Goal: Check status: Check status

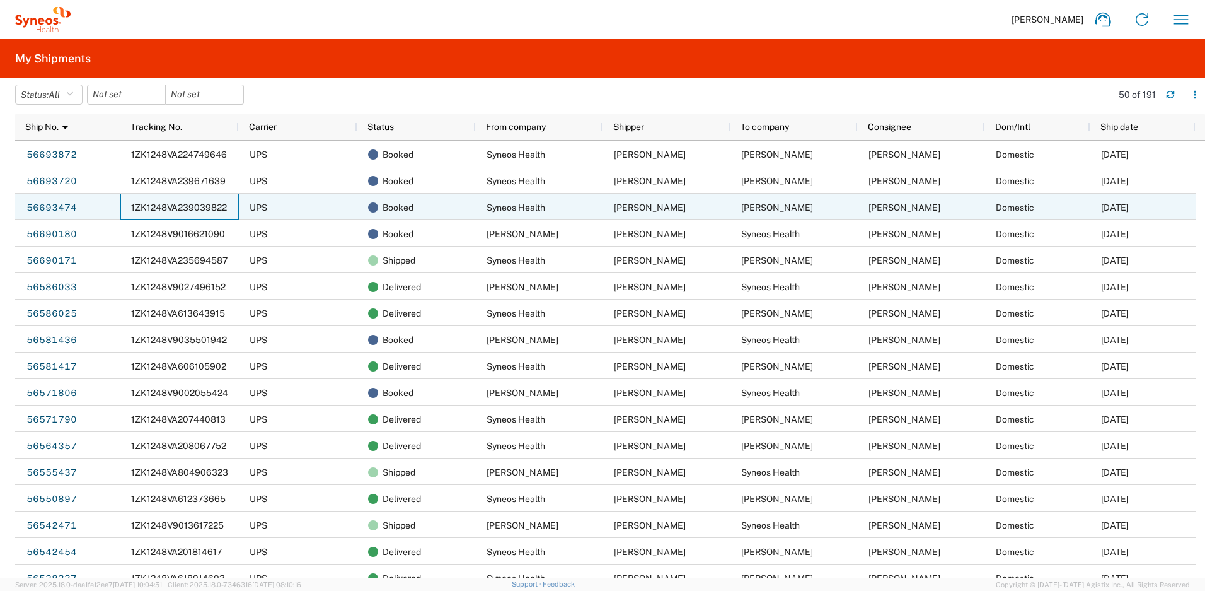
click at [188, 205] on span "1ZK1248VA239039822" at bounding box center [179, 207] width 96 height 10
click at [188, 207] on span "1ZK1248VA239039822" at bounding box center [179, 207] width 96 height 10
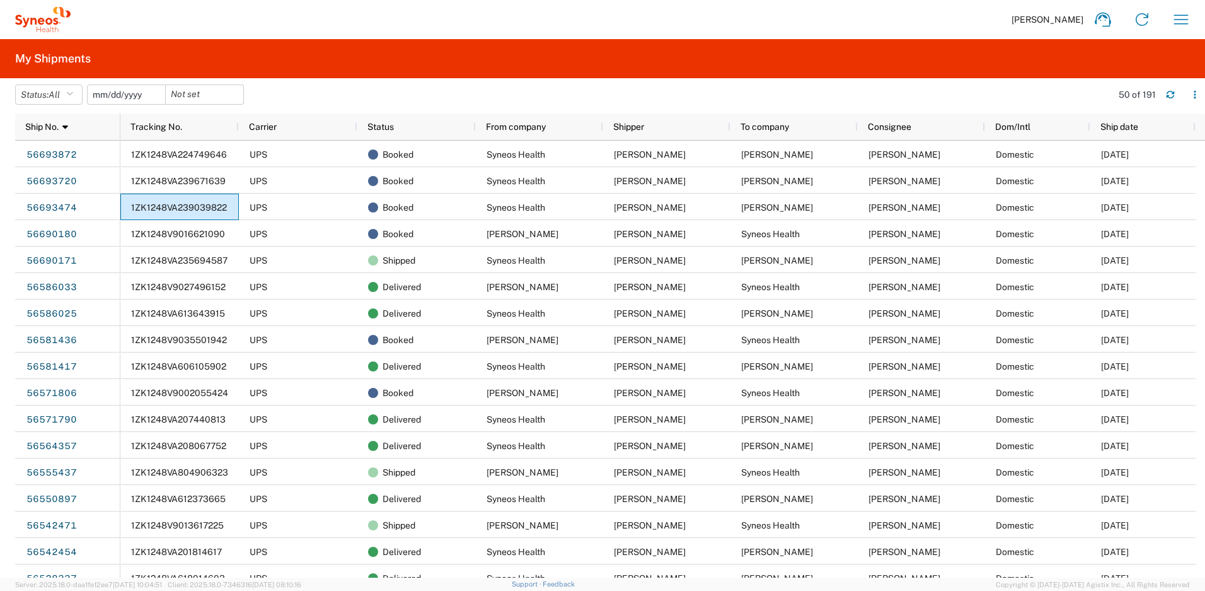
click at [152, 96] on input "date" at bounding box center [127, 94] width 78 height 19
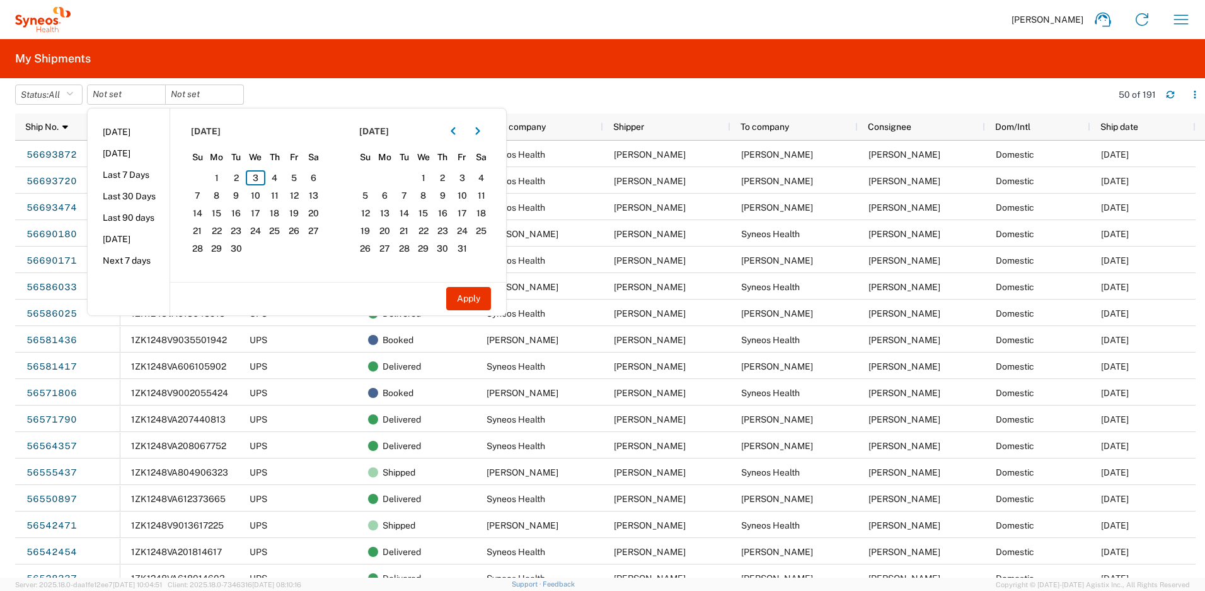
click at [269, 86] on agx-table-filter-chips "Status: All Active All Approved Booked Canceled Delivered Denied New On Hold Pe…" at bounding box center [560, 98] width 1090 height 29
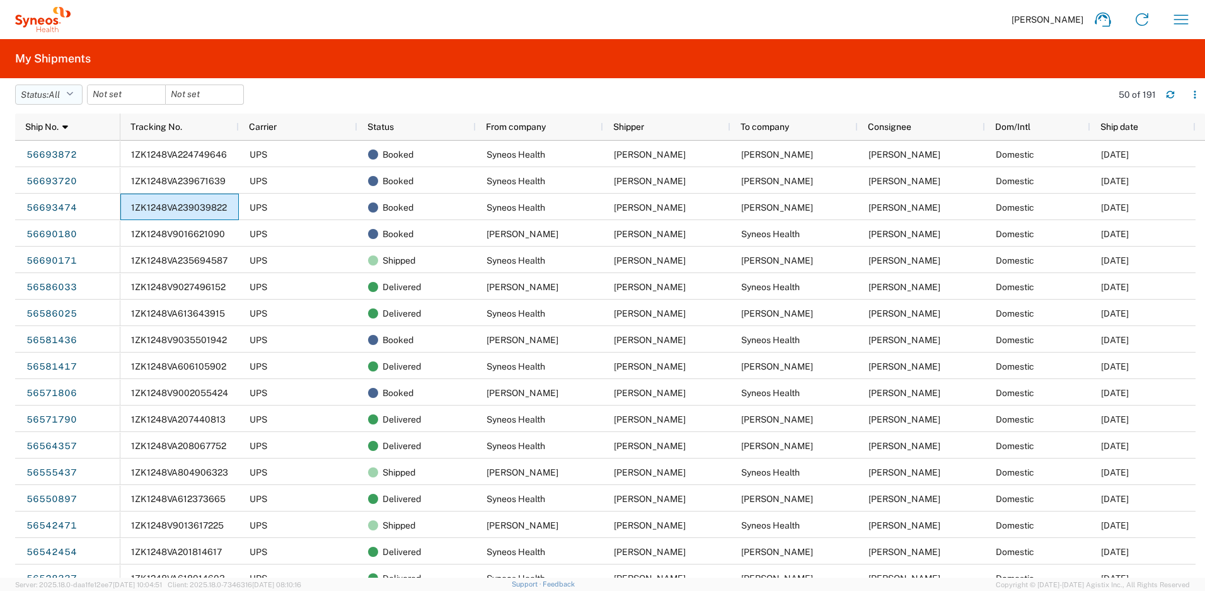
click at [82, 93] on button "Status: All" at bounding box center [48, 94] width 67 height 20
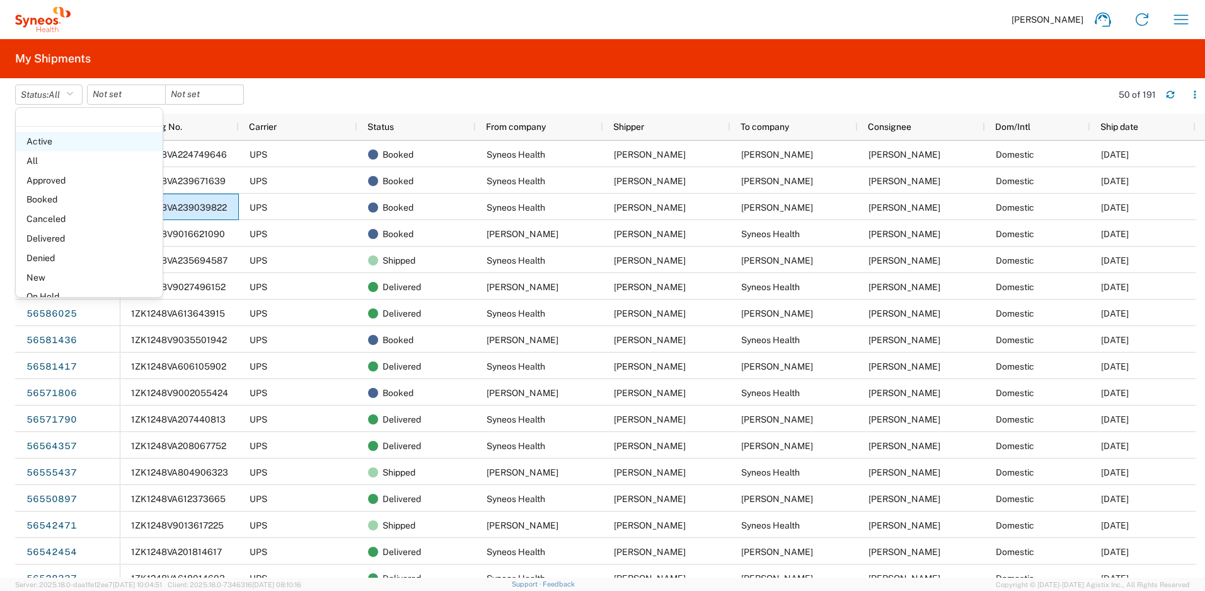
click at [61, 141] on span "Active" at bounding box center [89, 142] width 147 height 20
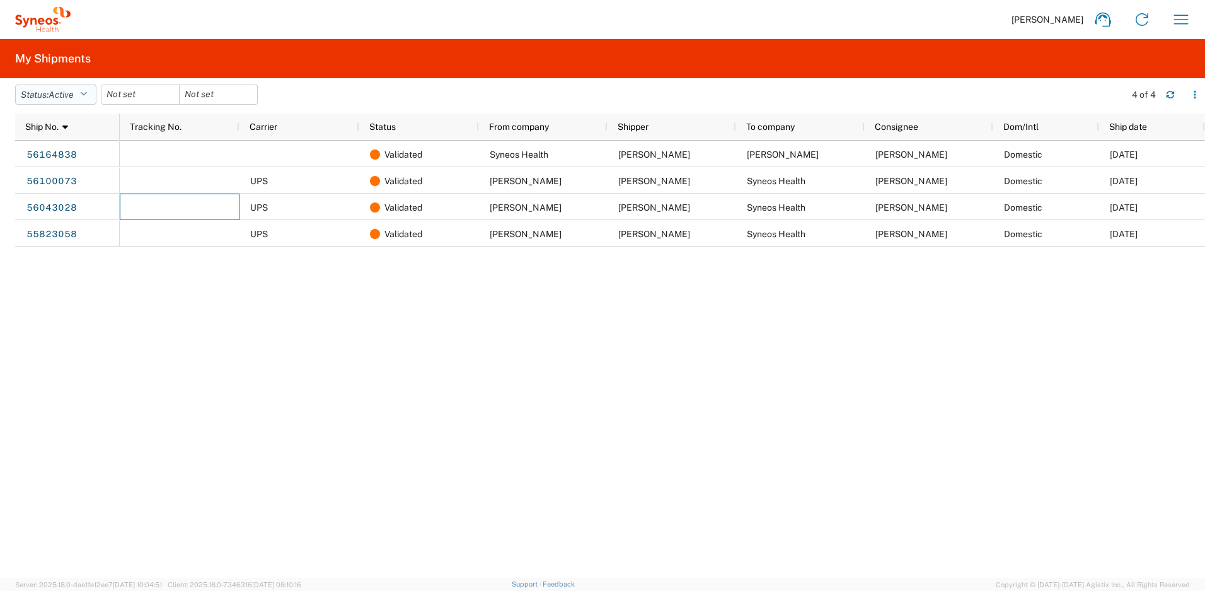
click at [93, 93] on button "Status: Active" at bounding box center [55, 94] width 81 height 20
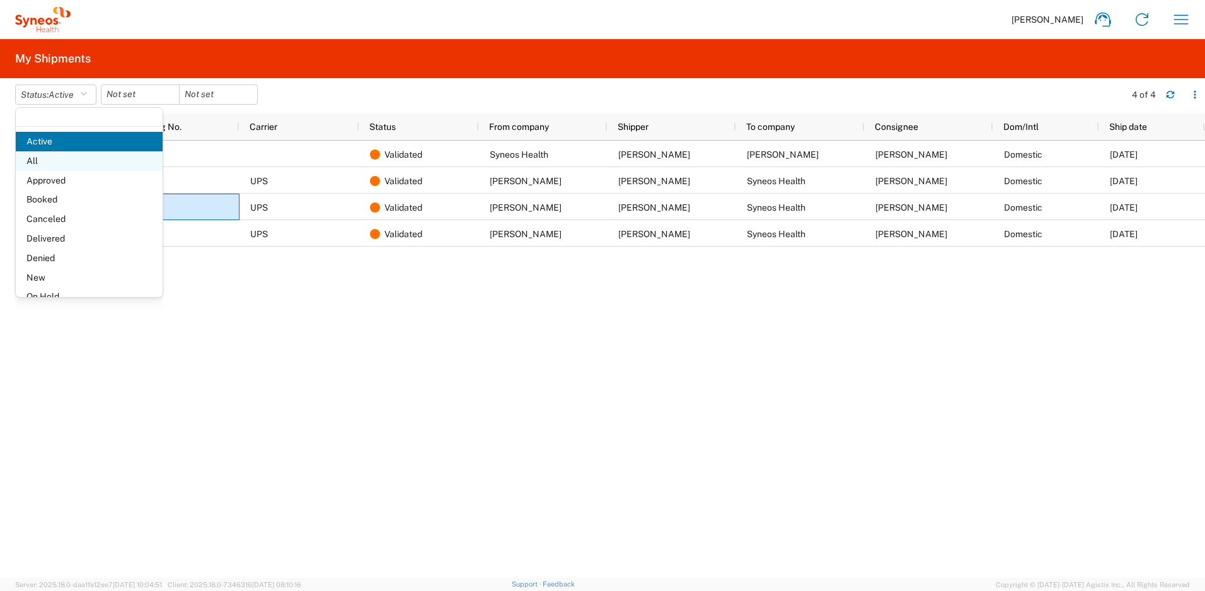
click at [61, 163] on span "All" at bounding box center [89, 161] width 147 height 20
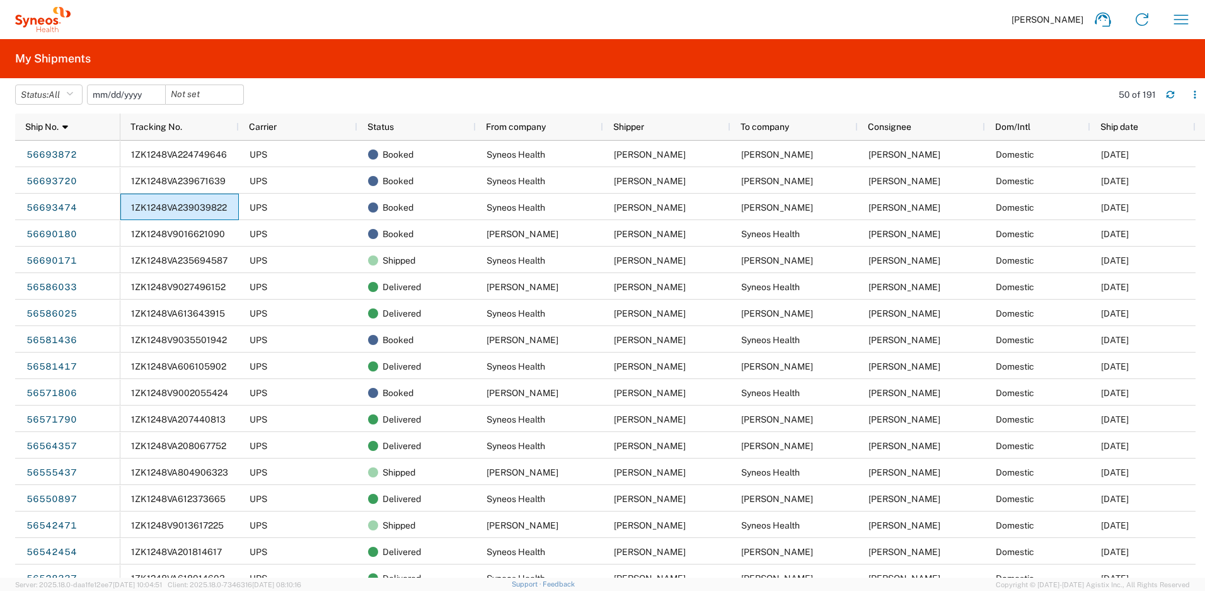
click at [127, 98] on input "date" at bounding box center [127, 94] width 78 height 19
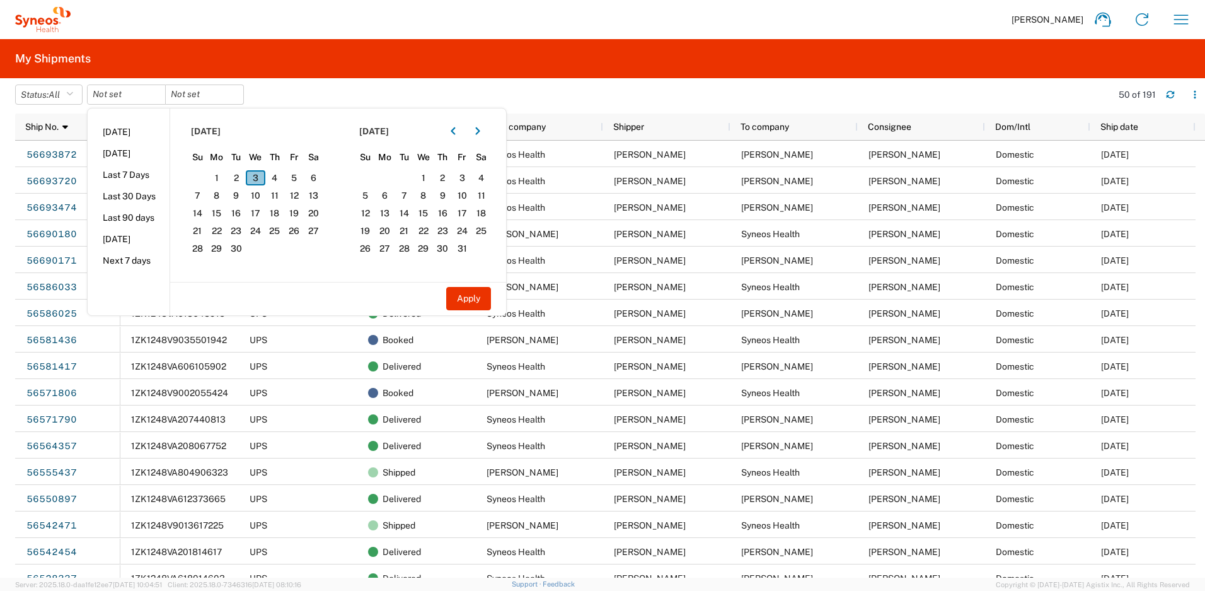
click at [261, 175] on span "3" at bounding box center [256, 177] width 20 height 15
click at [483, 296] on button "Apply" at bounding box center [468, 298] width 45 height 23
type input "2025-09-03"
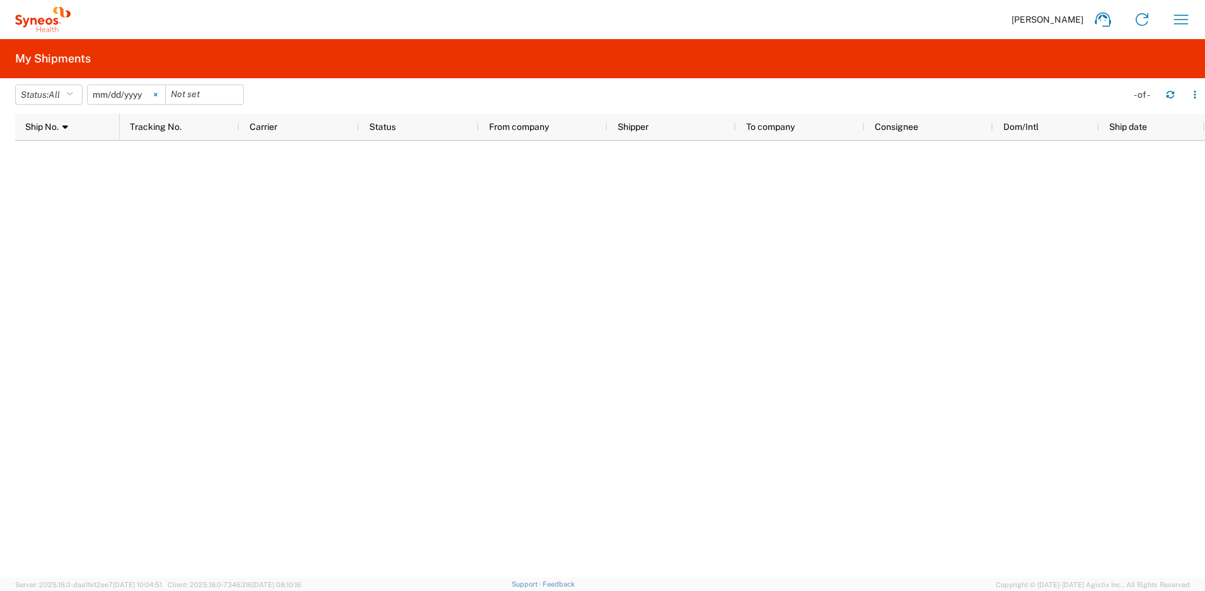
click at [158, 96] on icon at bounding box center [156, 95] width 4 height 4
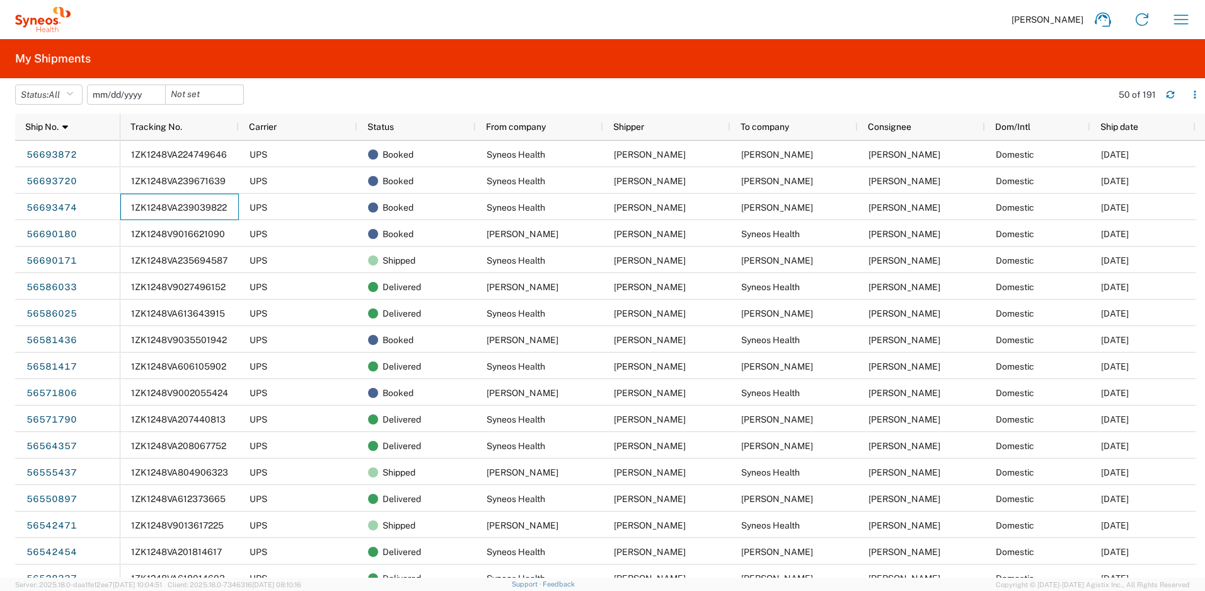
click at [124, 94] on input "date" at bounding box center [127, 94] width 78 height 19
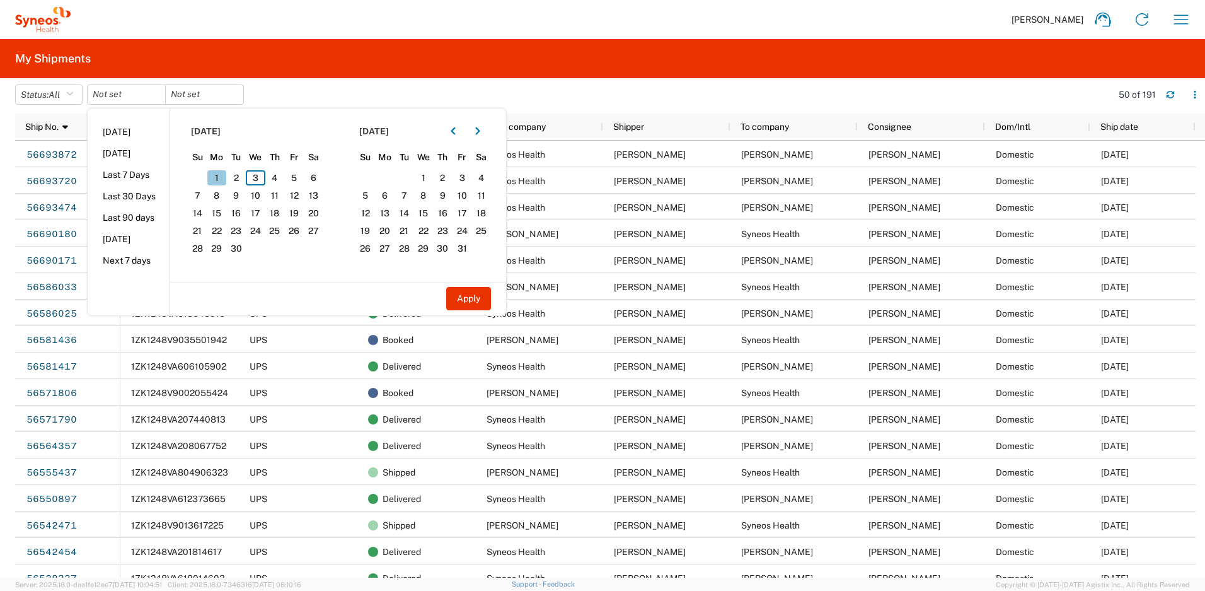
click at [221, 181] on span "1" at bounding box center [217, 177] width 20 height 15
click at [465, 176] on span "3" at bounding box center [463, 177] width 20 height 15
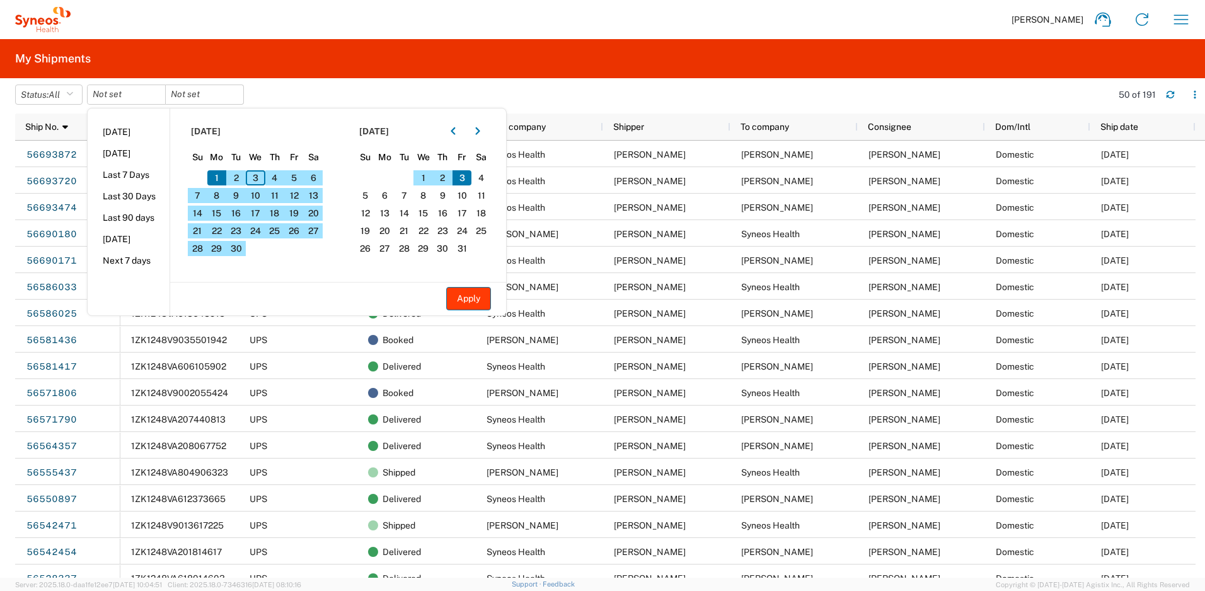
click at [475, 298] on button "Apply" at bounding box center [468, 298] width 45 height 23
type input "2025-09-01"
type input "2025-10-03"
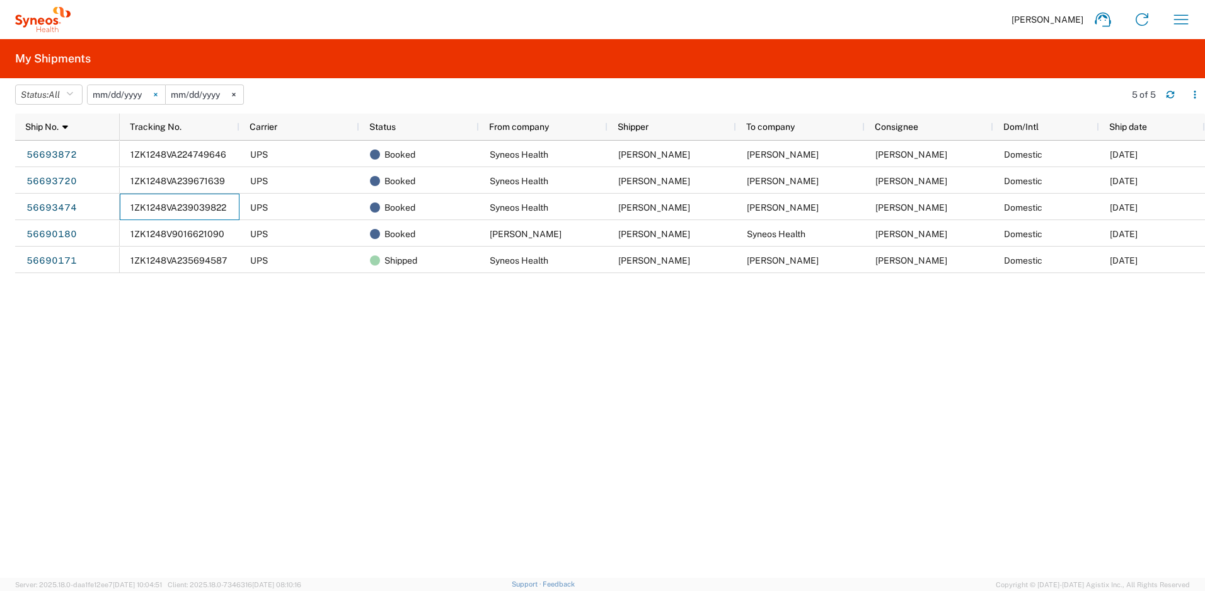
click at [158, 96] on icon at bounding box center [156, 95] width 4 height 4
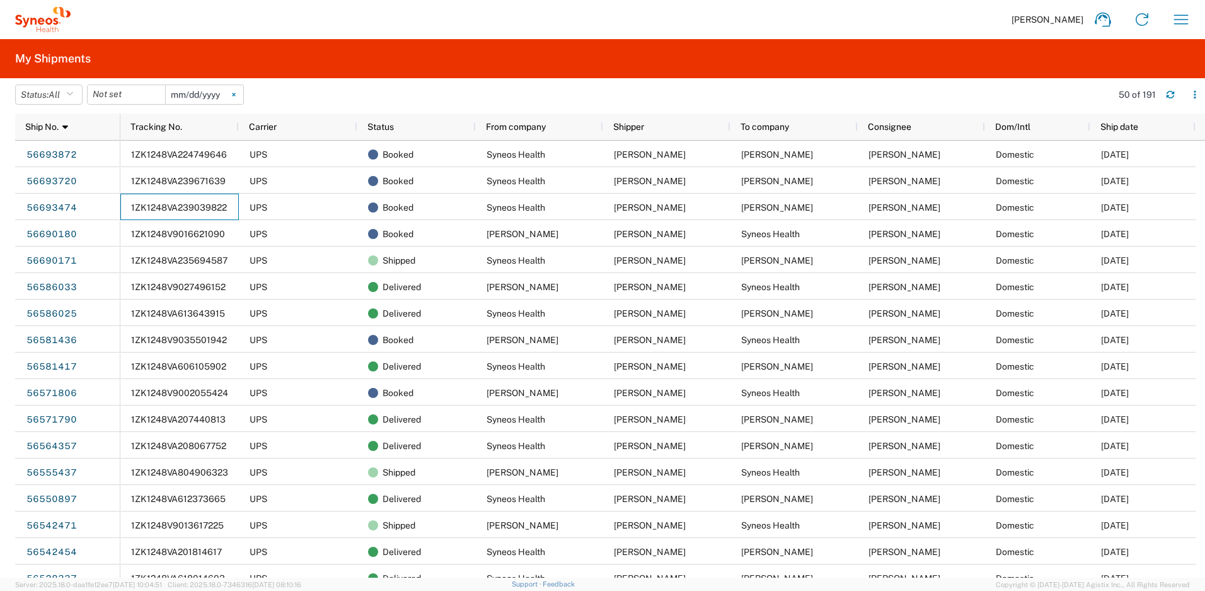
click at [236, 93] on icon at bounding box center [234, 95] width 4 height 4
click at [73, 93] on icon "button" at bounding box center [69, 94] width 7 height 9
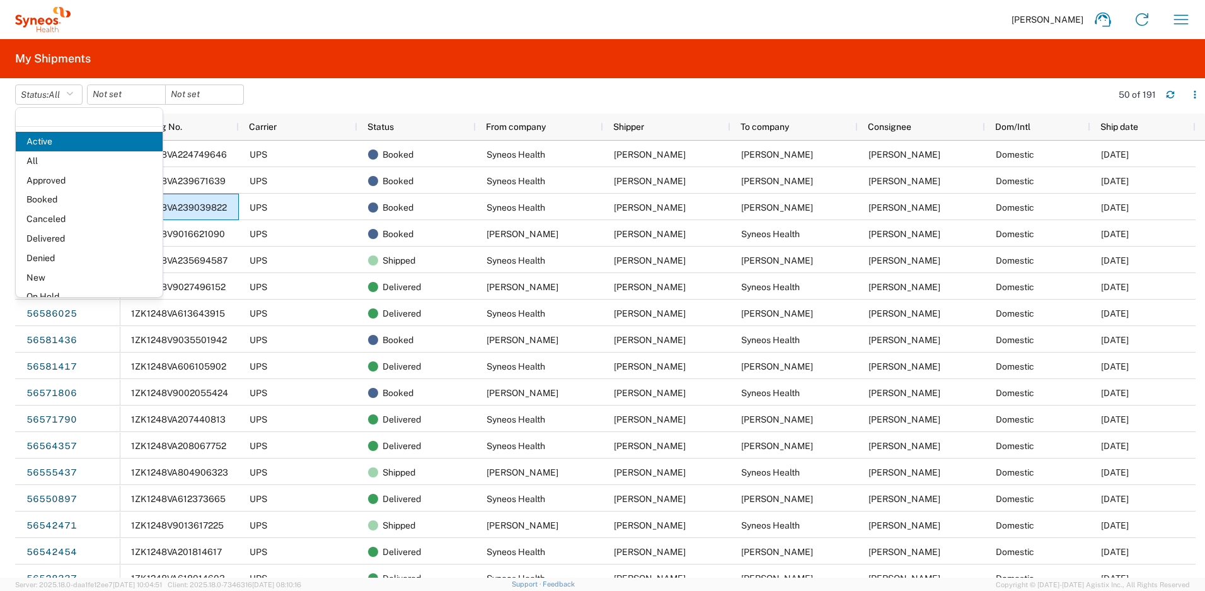
click at [296, 96] on agx-table-filter-chips "Status: All Active All Approved Booked Canceled Delivered Denied New On Hold Pe…" at bounding box center [560, 98] width 1090 height 29
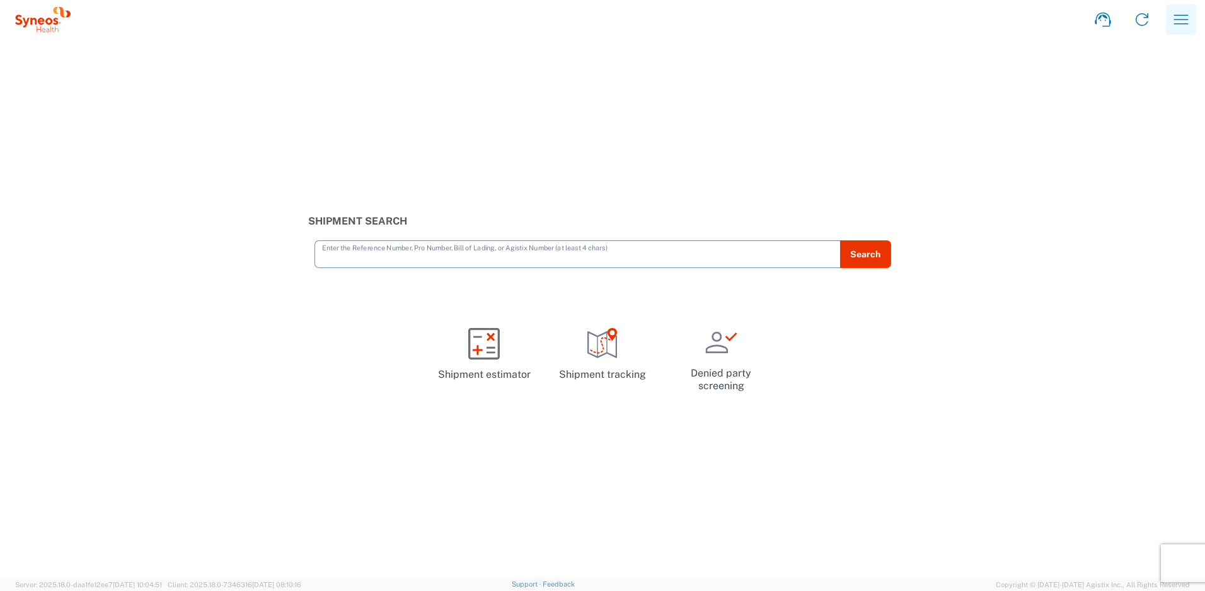
click at [1190, 21] on icon "button" at bounding box center [1181, 19] width 20 height 20
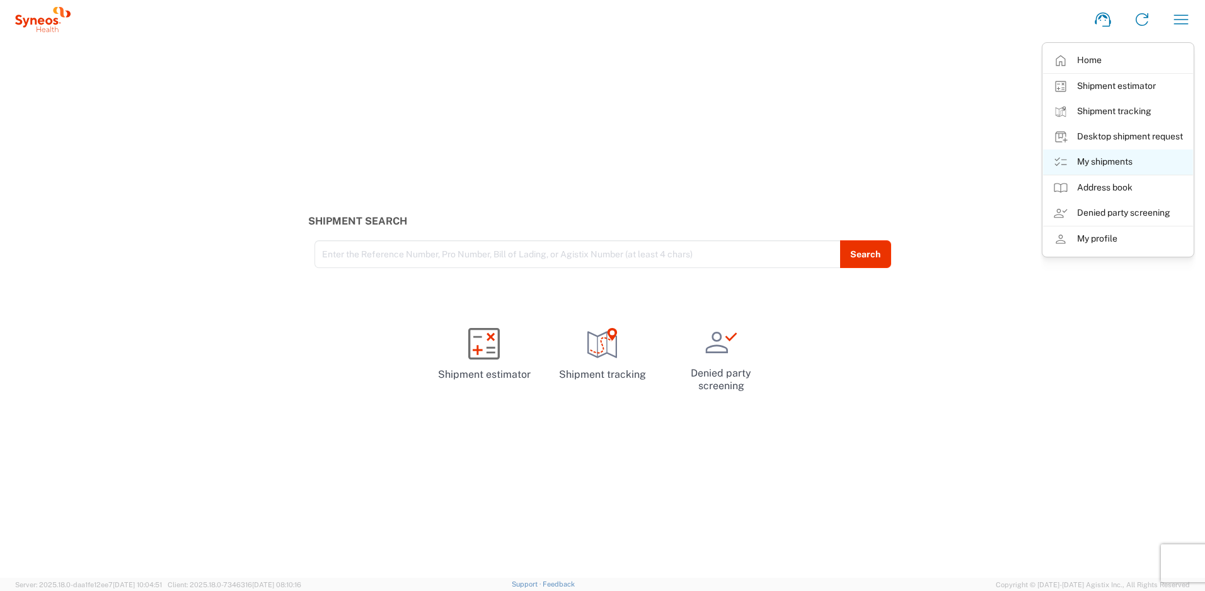
click at [1090, 159] on link "My shipments" at bounding box center [1118, 161] width 150 height 25
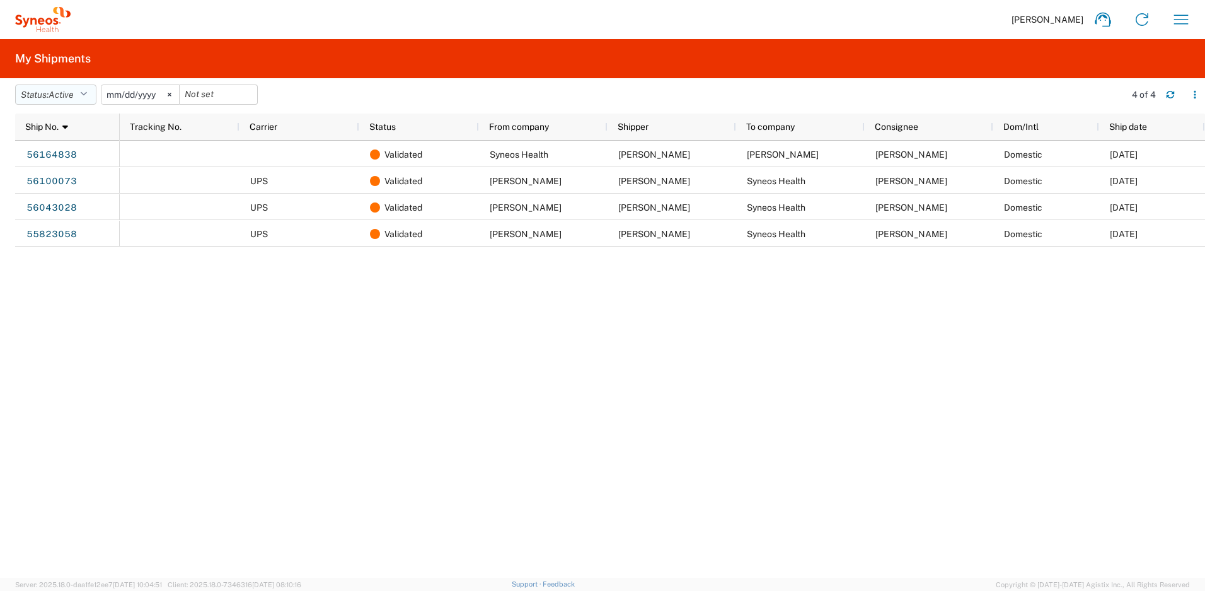
click at [94, 96] on button "Status: Active" at bounding box center [55, 94] width 81 height 20
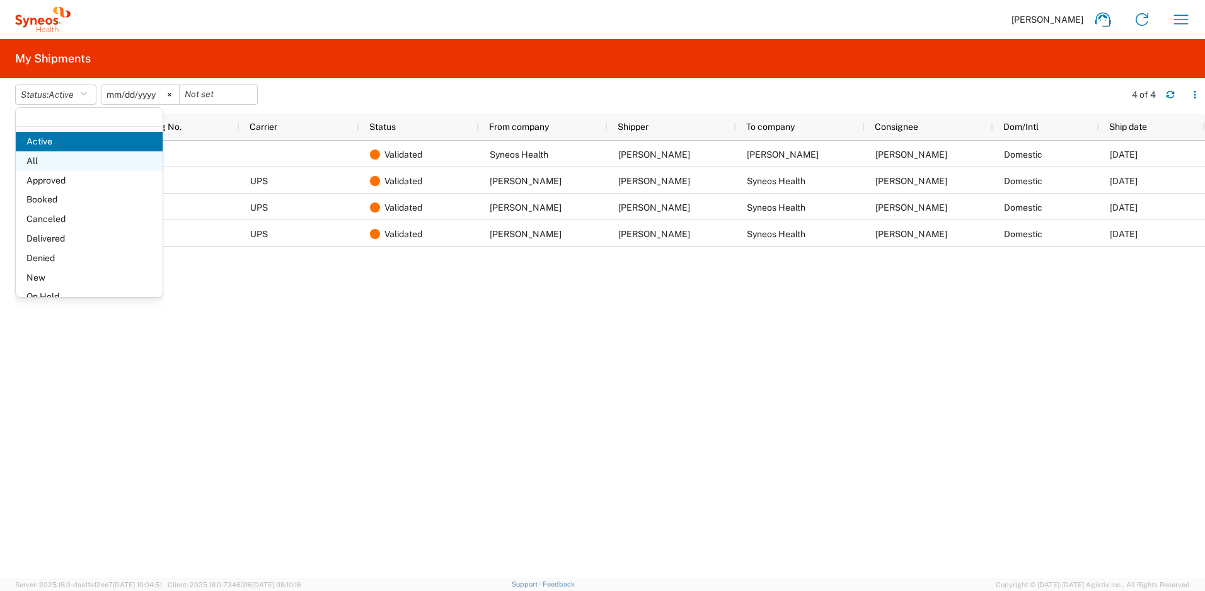
click at [40, 161] on span "All" at bounding box center [89, 161] width 147 height 20
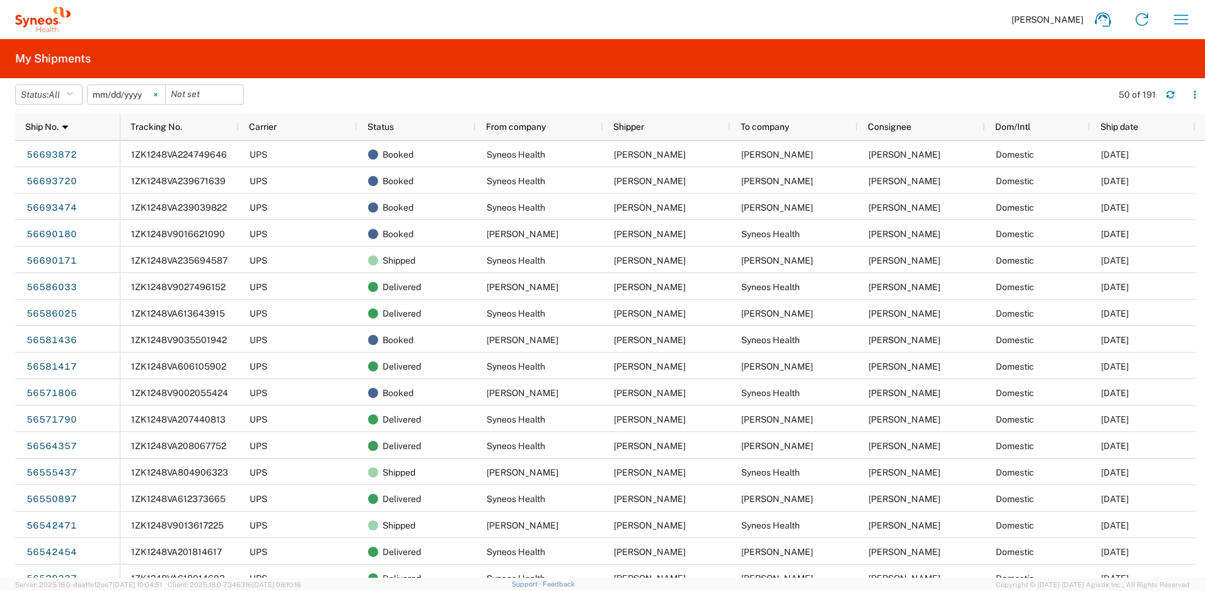
click at [165, 97] on svg-icon at bounding box center [155, 94] width 19 height 19
click at [79, 94] on button "Status: All" at bounding box center [48, 94] width 67 height 20
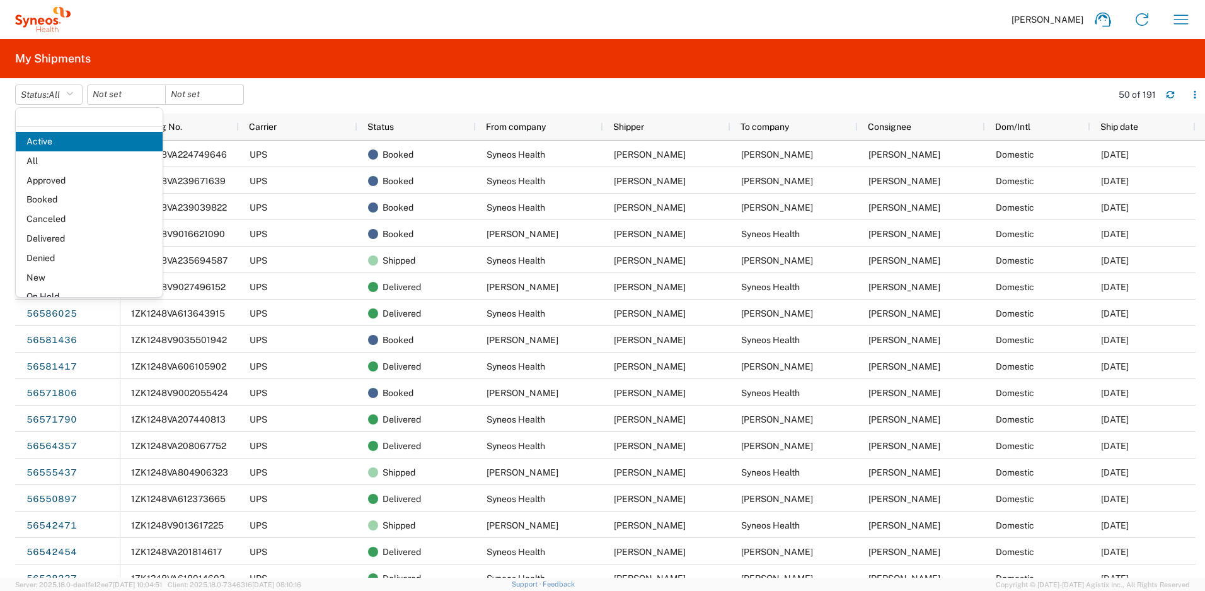
click at [282, 93] on agx-table-filter-chips "Status: All Active All Approved Booked Canceled Delivered Denied New On Hold Pe…" at bounding box center [560, 98] width 1090 height 29
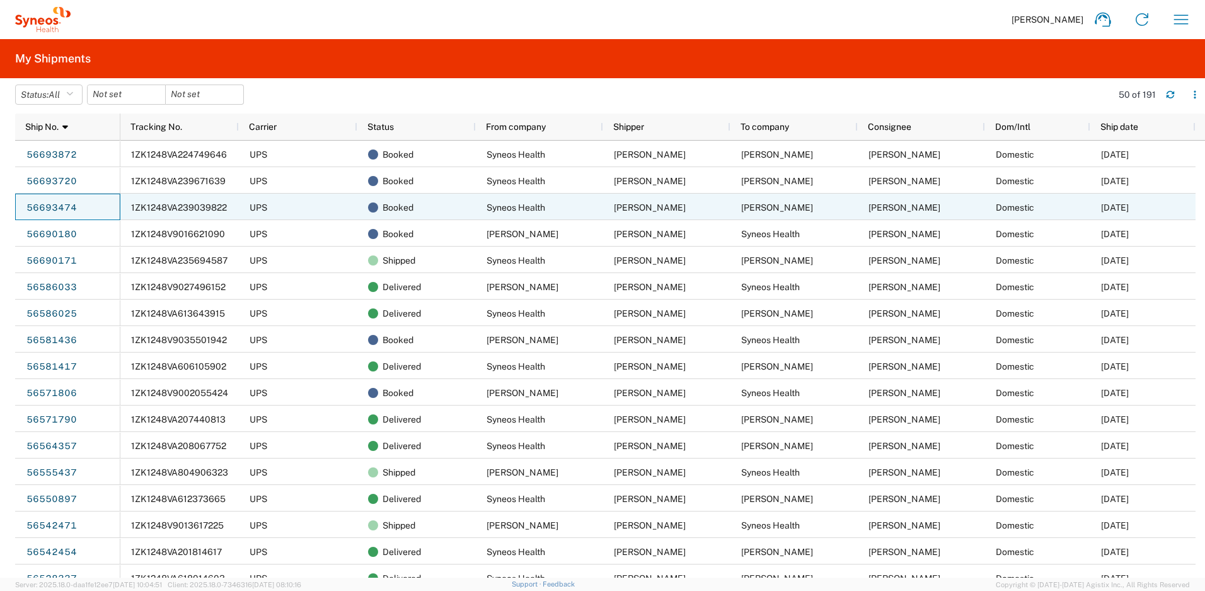
click at [52, 212] on link "56693474" at bounding box center [52, 208] width 52 height 20
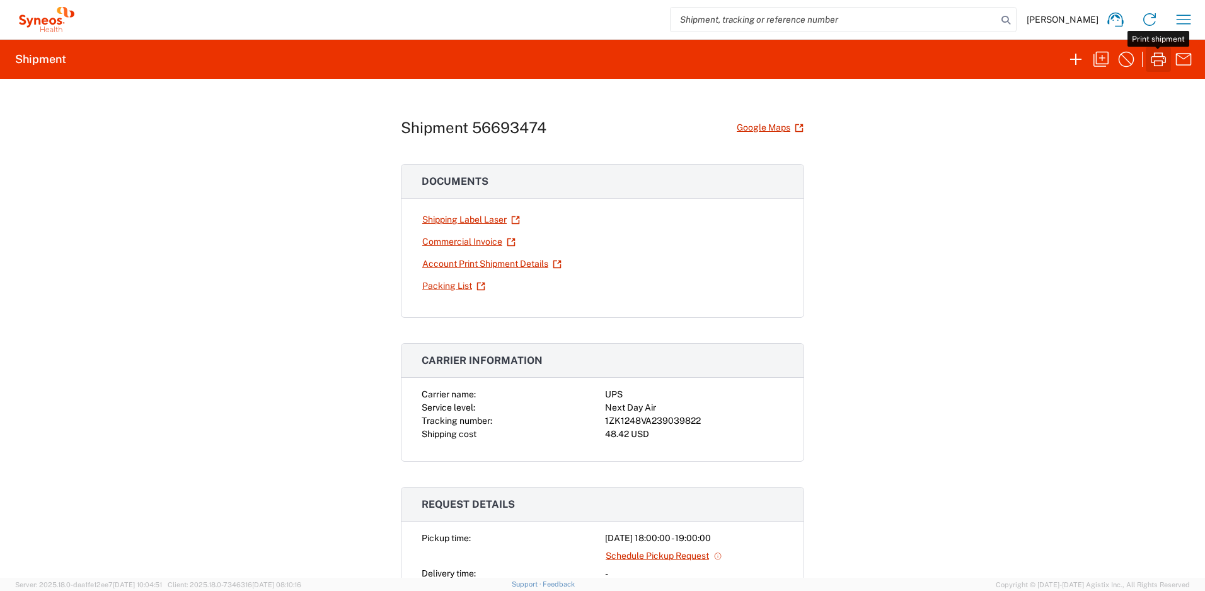
click at [1157, 57] on icon "button" at bounding box center [1158, 59] width 20 height 20
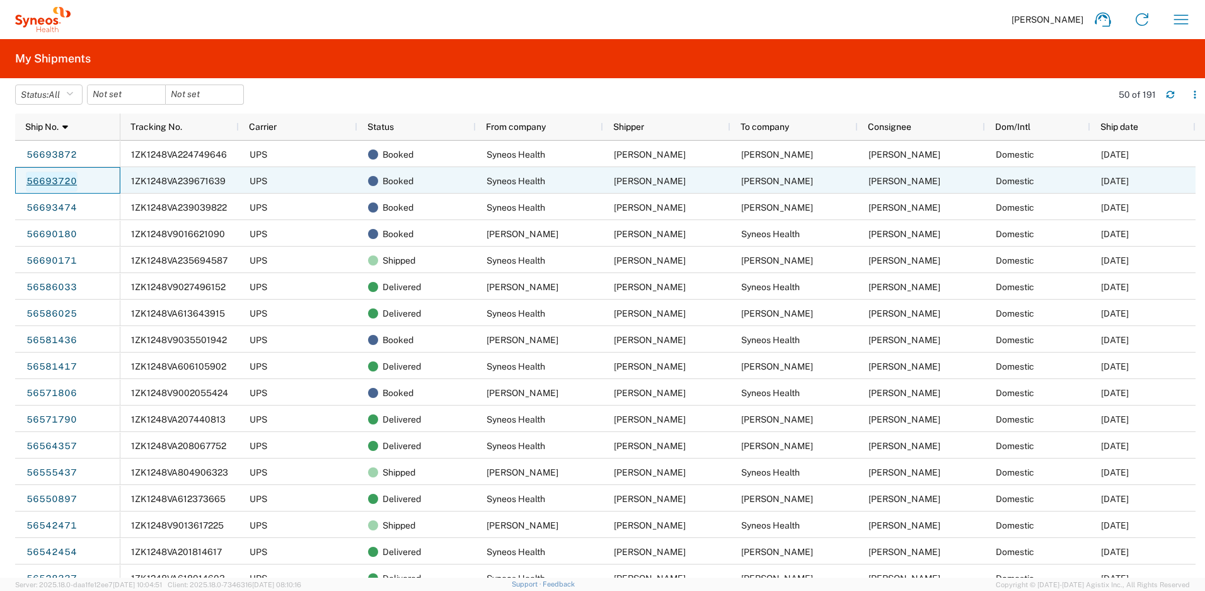
click at [68, 183] on link "56693720" at bounding box center [52, 181] width 52 height 20
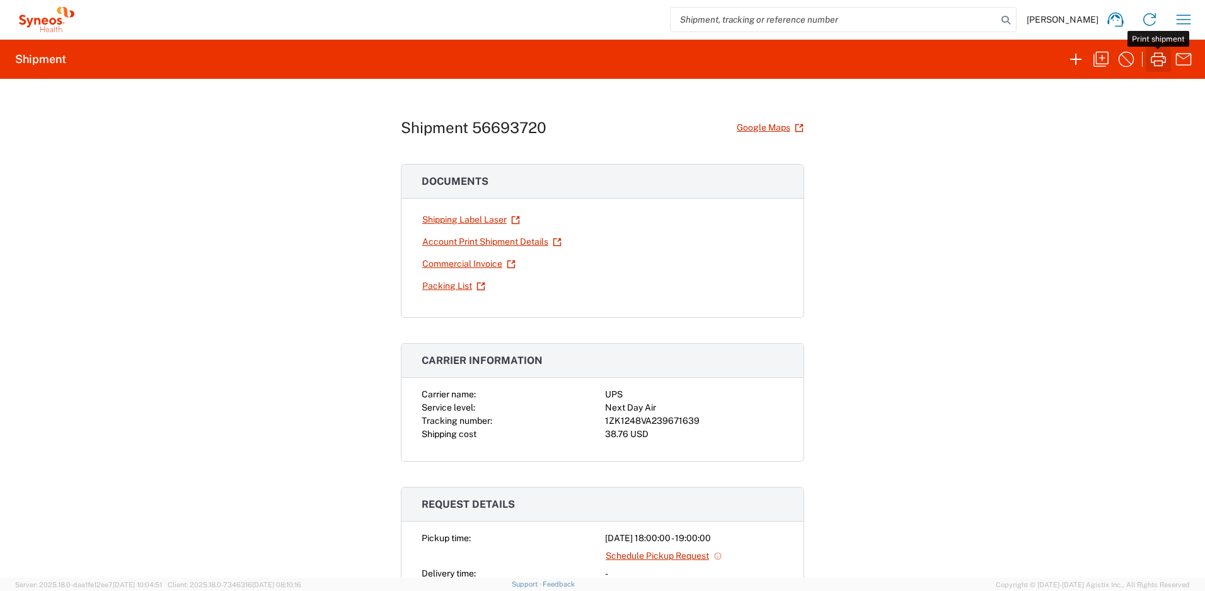
click at [1155, 54] on icon "button" at bounding box center [1158, 59] width 20 height 20
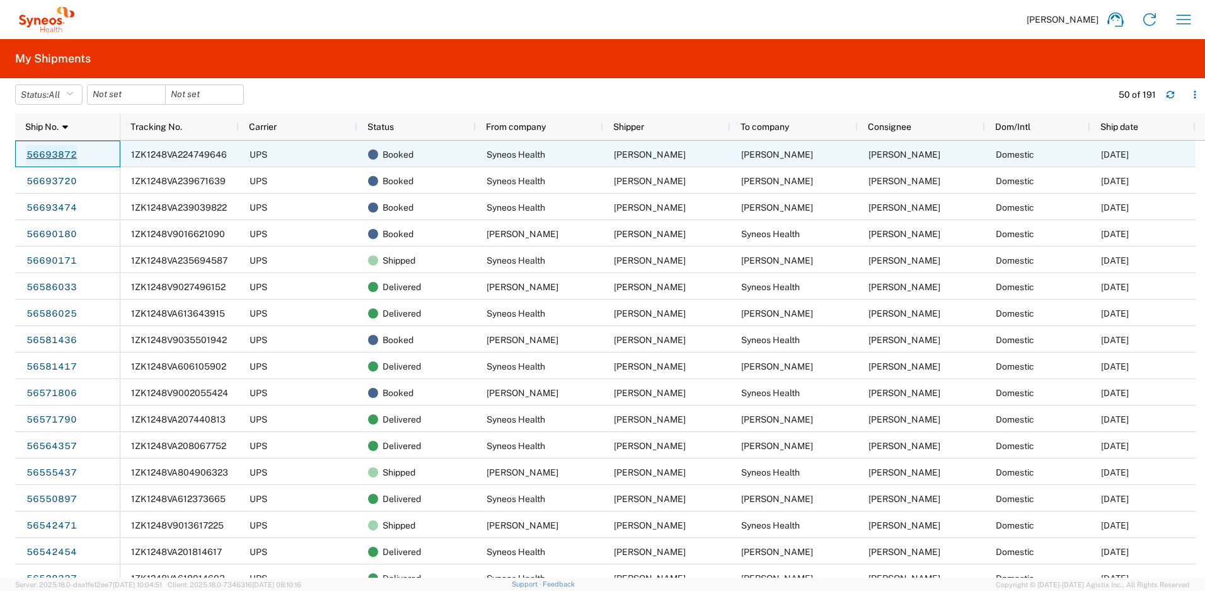
click at [53, 151] on link "56693872" at bounding box center [52, 155] width 52 height 20
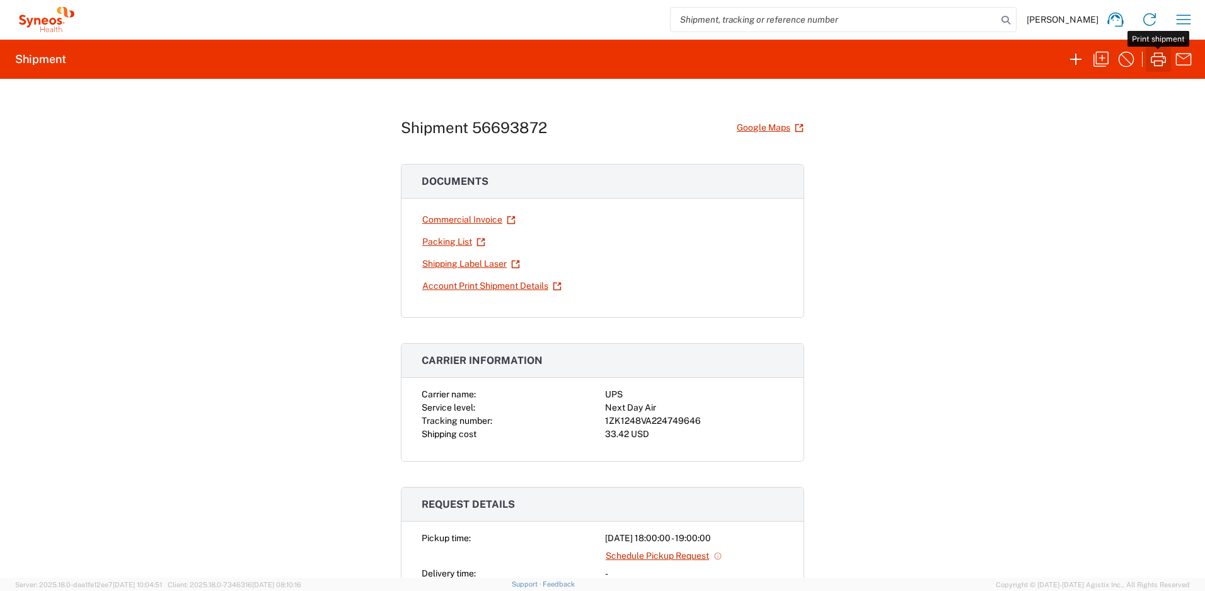
click at [1153, 57] on icon "button" at bounding box center [1158, 59] width 20 height 20
